Goal: Task Accomplishment & Management: Manage account settings

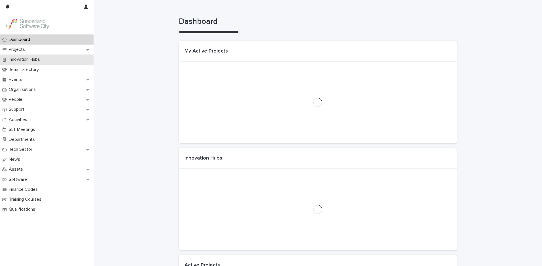
click at [37, 59] on p "Innovation Hubs" at bounding box center [26, 59] width 38 height 5
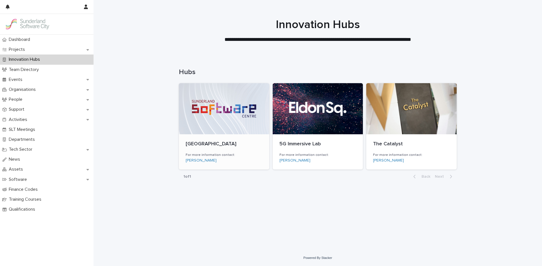
click at [240, 113] on div at bounding box center [224, 108] width 90 height 51
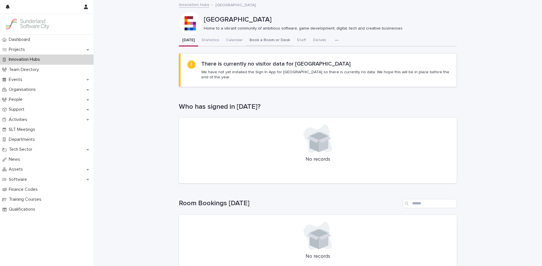
click at [263, 39] on button "Book a Room or Desk" at bounding box center [269, 41] width 47 height 12
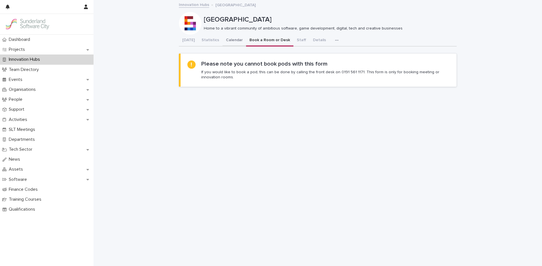
click at [232, 39] on button "Calendar" at bounding box center [235, 41] width 24 height 12
click at [255, 41] on button "Book a Room or Desk" at bounding box center [269, 41] width 47 height 12
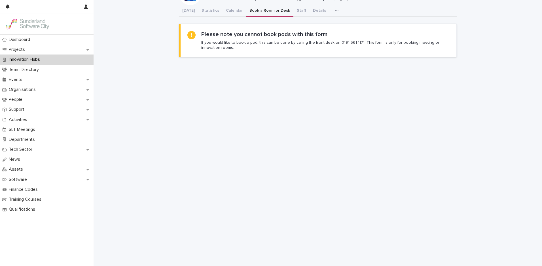
scroll to position [32, 0]
click at [238, 9] on div "Dashboard Projects Innovation Hubs Team Directory Events Organisations People S…" at bounding box center [318, 135] width 449 height 334
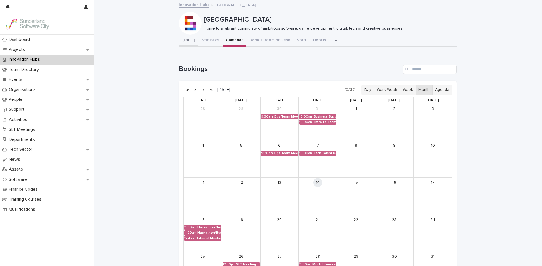
click at [193, 44] on button "[DATE]" at bounding box center [188, 41] width 19 height 12
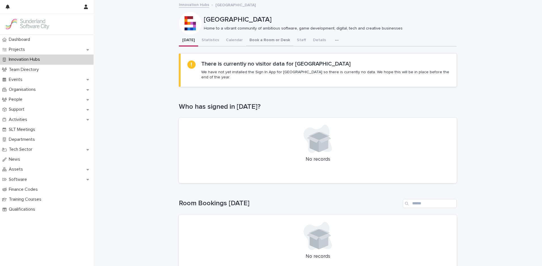
click at [263, 45] on button "Book a Room or Desk" at bounding box center [269, 41] width 47 height 12
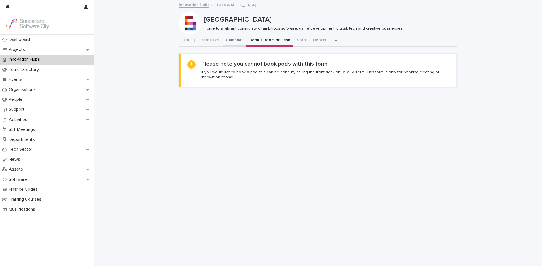
click at [238, 43] on button "Calendar" at bounding box center [235, 41] width 24 height 12
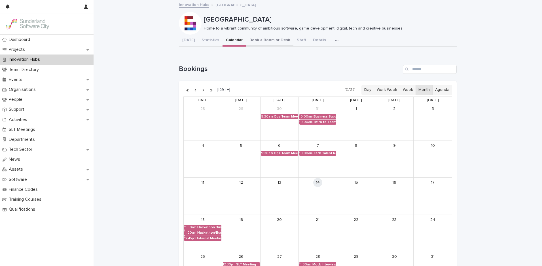
click at [250, 41] on button "Book a Room or Desk" at bounding box center [269, 41] width 47 height 12
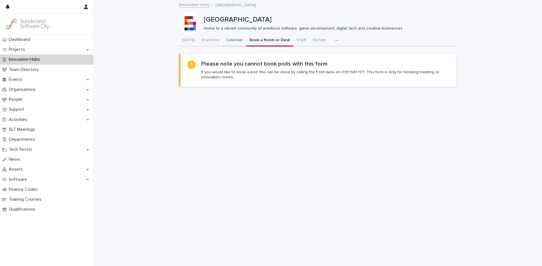
click at [232, 41] on button "Calendar" at bounding box center [235, 41] width 24 height 12
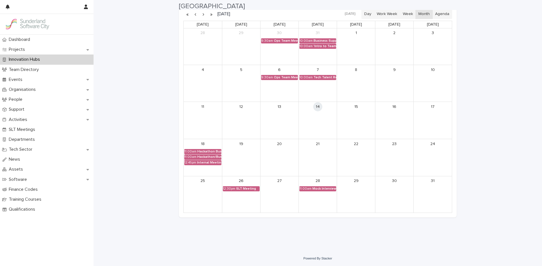
scroll to position [76, 0]
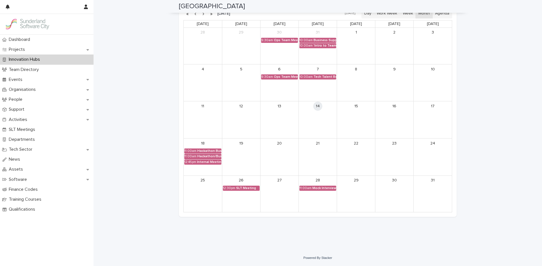
click at [203, 15] on button "button" at bounding box center [203, 13] width 8 height 9
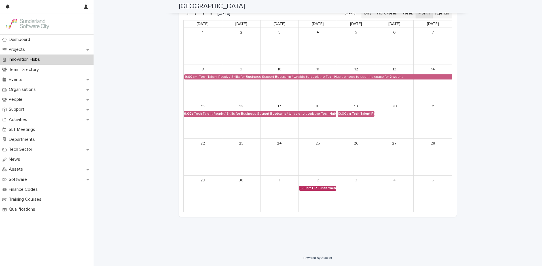
click at [317, 188] on div "HR Fundermentals Training" at bounding box center [324, 188] width 24 height 4
click at [309, 196] on button "See Details" at bounding box center [318, 196] width 76 height 9
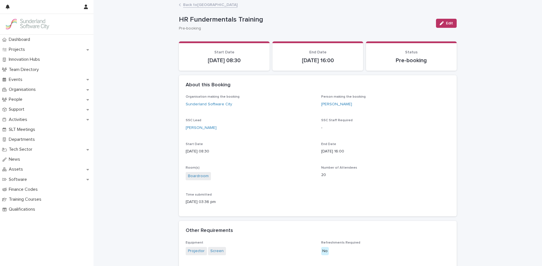
drag, startPoint x: 451, startPoint y: 26, endPoint x: 443, endPoint y: 31, distance: 9.1
click at [451, 26] on button "Edit" at bounding box center [446, 23] width 21 height 9
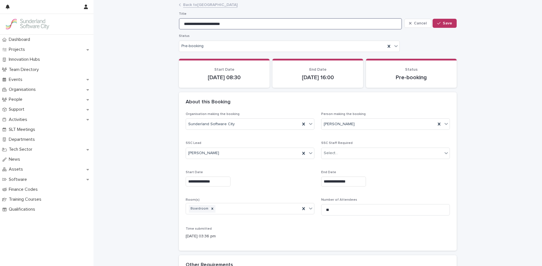
click at [201, 24] on input "**********" at bounding box center [290, 23] width 223 height 11
type input "**********"
click at [450, 24] on span "Save" at bounding box center [447, 23] width 9 height 4
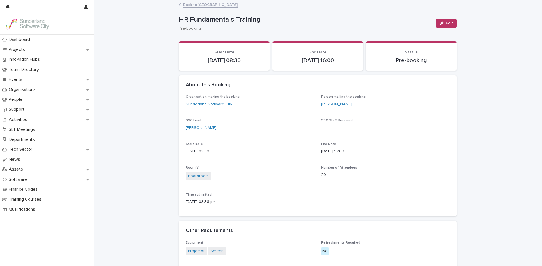
click at [220, 6] on link "Back to [GEOGRAPHIC_DATA]" at bounding box center [210, 4] width 54 height 7
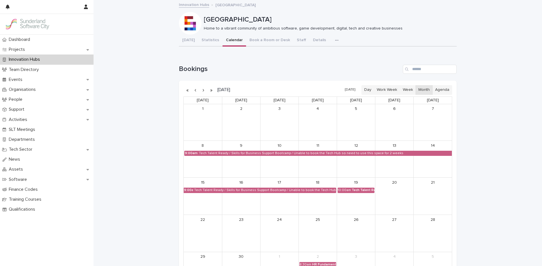
click at [196, 90] on button "button" at bounding box center [195, 89] width 8 height 9
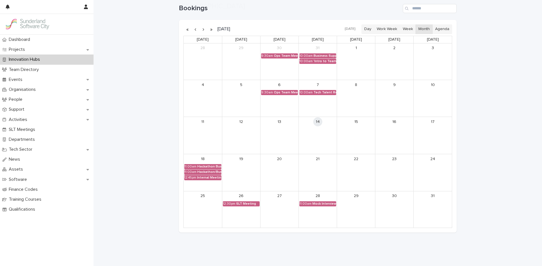
scroll to position [64, 0]
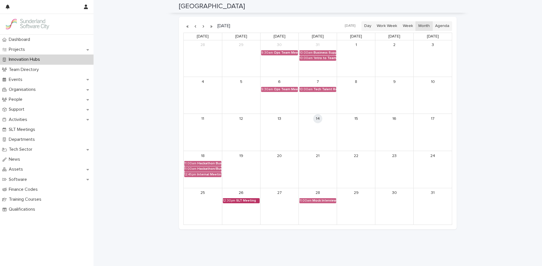
click at [251, 201] on div "SLT Meeting" at bounding box center [248, 200] width 24 height 4
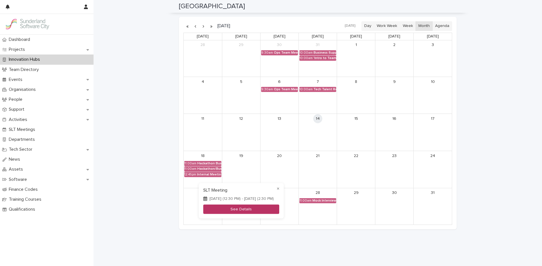
click at [241, 209] on button "See Details" at bounding box center [241, 208] width 76 height 9
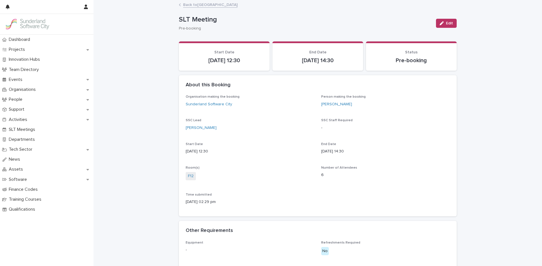
click at [454, 28] on div "Edit" at bounding box center [445, 23] width 23 height 23
click at [445, 24] on div "button" at bounding box center [443, 23] width 6 height 4
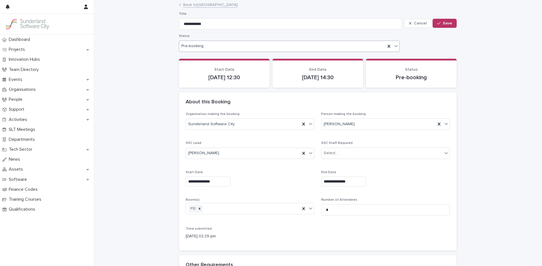
click at [228, 49] on div "Pre-booking" at bounding box center [282, 46] width 206 height 8
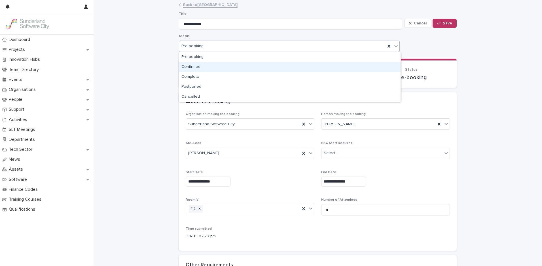
click at [207, 65] on div "Confirmed" at bounding box center [289, 67] width 221 height 10
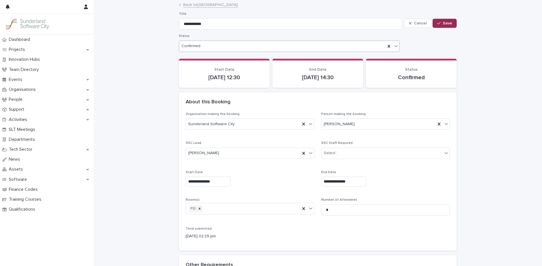
click at [449, 22] on span "Save" at bounding box center [447, 23] width 9 height 4
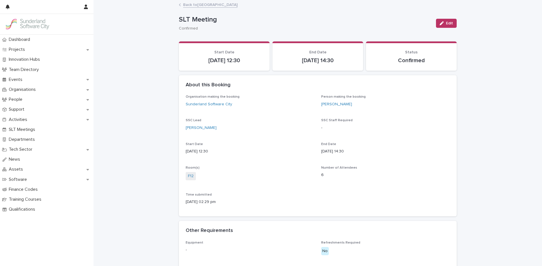
click at [196, 6] on link "Back to [GEOGRAPHIC_DATA]" at bounding box center [210, 4] width 54 height 7
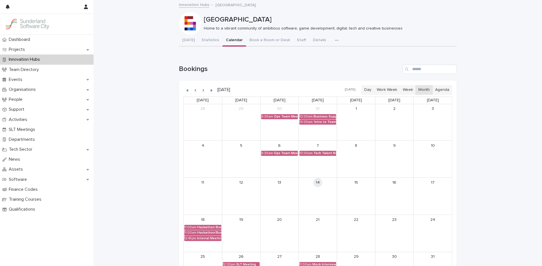
click at [197, 5] on link "Innovation Hubs" at bounding box center [194, 4] width 30 height 7
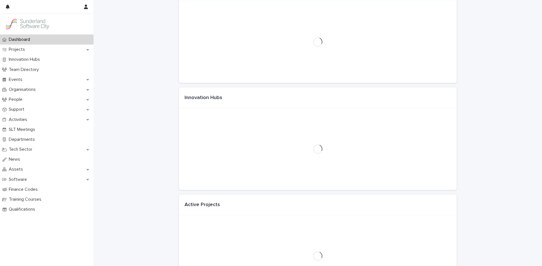
scroll to position [64, 0]
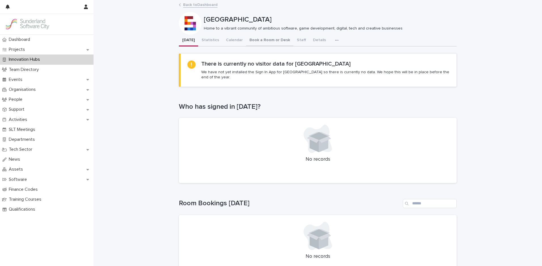
click at [257, 41] on button "Book a Room or Desk" at bounding box center [269, 41] width 47 height 12
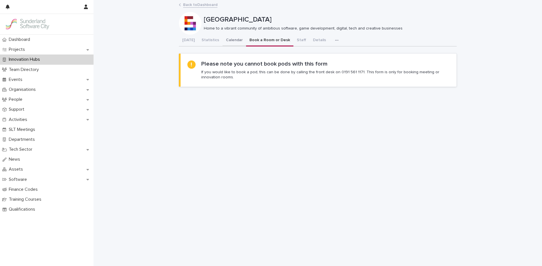
click at [226, 37] on button "Calendar" at bounding box center [235, 41] width 24 height 12
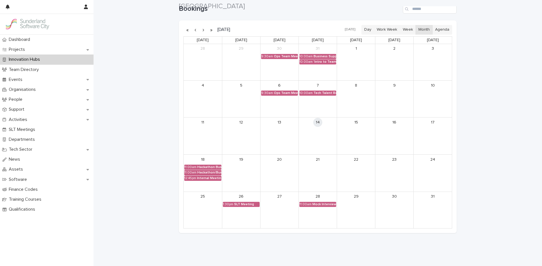
scroll to position [67, 0]
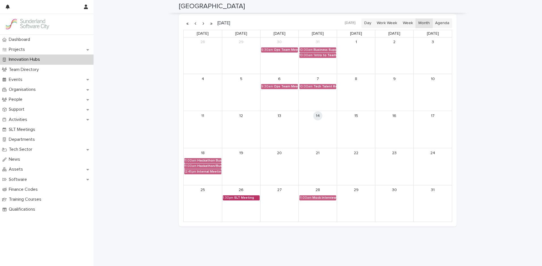
click at [244, 197] on div "SLT Meeting" at bounding box center [247, 198] width 26 height 4
click at [205, 24] on div at bounding box center [271, 133] width 542 height 266
click at [202, 24] on button "button" at bounding box center [203, 23] width 8 height 9
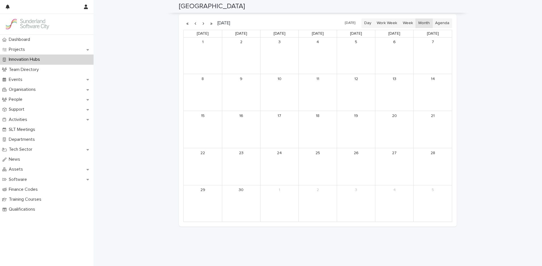
click at [202, 24] on button "button" at bounding box center [203, 23] width 8 height 9
click at [328, 51] on div "HR Fundamentals Training" at bounding box center [324, 50] width 24 height 4
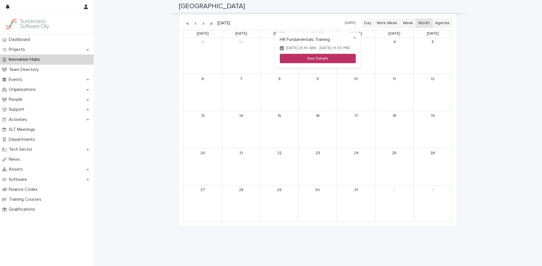
click at [322, 57] on button "See Details" at bounding box center [318, 58] width 76 height 9
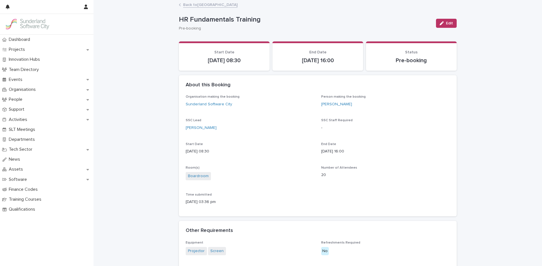
click at [449, 22] on span "Edit" at bounding box center [449, 23] width 7 height 4
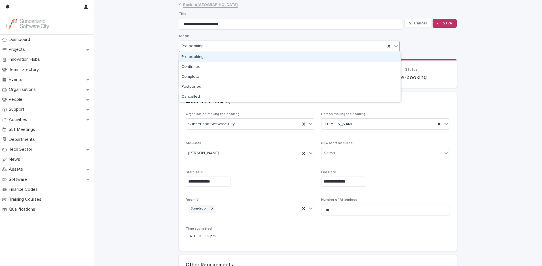
click at [241, 44] on div "Pre-booking" at bounding box center [282, 46] width 206 height 8
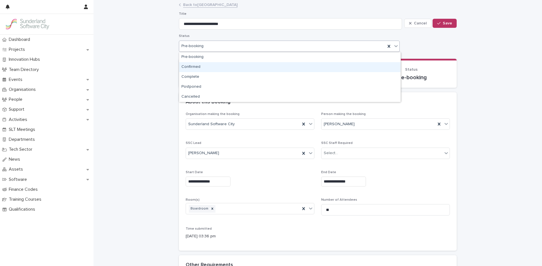
click at [229, 68] on div "Confirmed" at bounding box center [289, 67] width 221 height 10
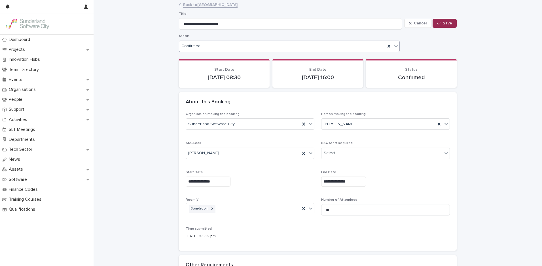
click at [455, 22] on button "Save" at bounding box center [445, 23] width 24 height 9
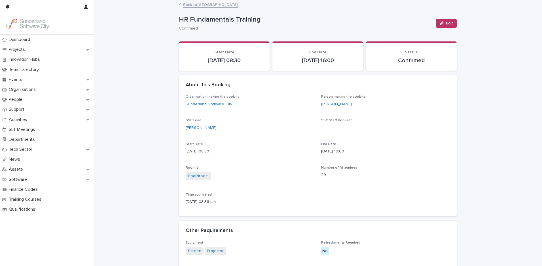
click at [193, 3] on link "Back to [GEOGRAPHIC_DATA]" at bounding box center [210, 4] width 54 height 7
